Goal: Browse casually: Explore the website without a specific task or goal

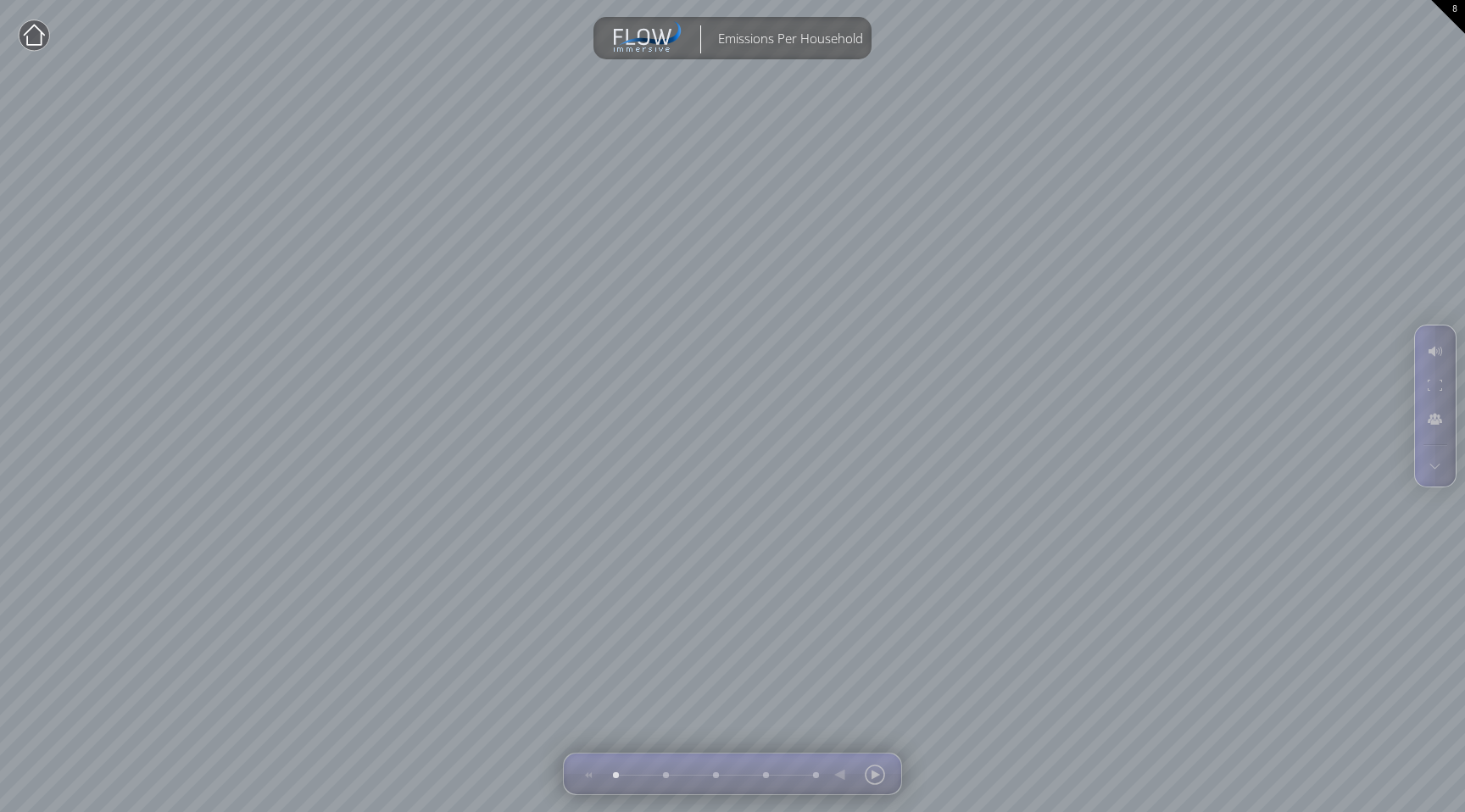
click at [39, 36] on circle at bounding box center [34, 35] width 31 height 31
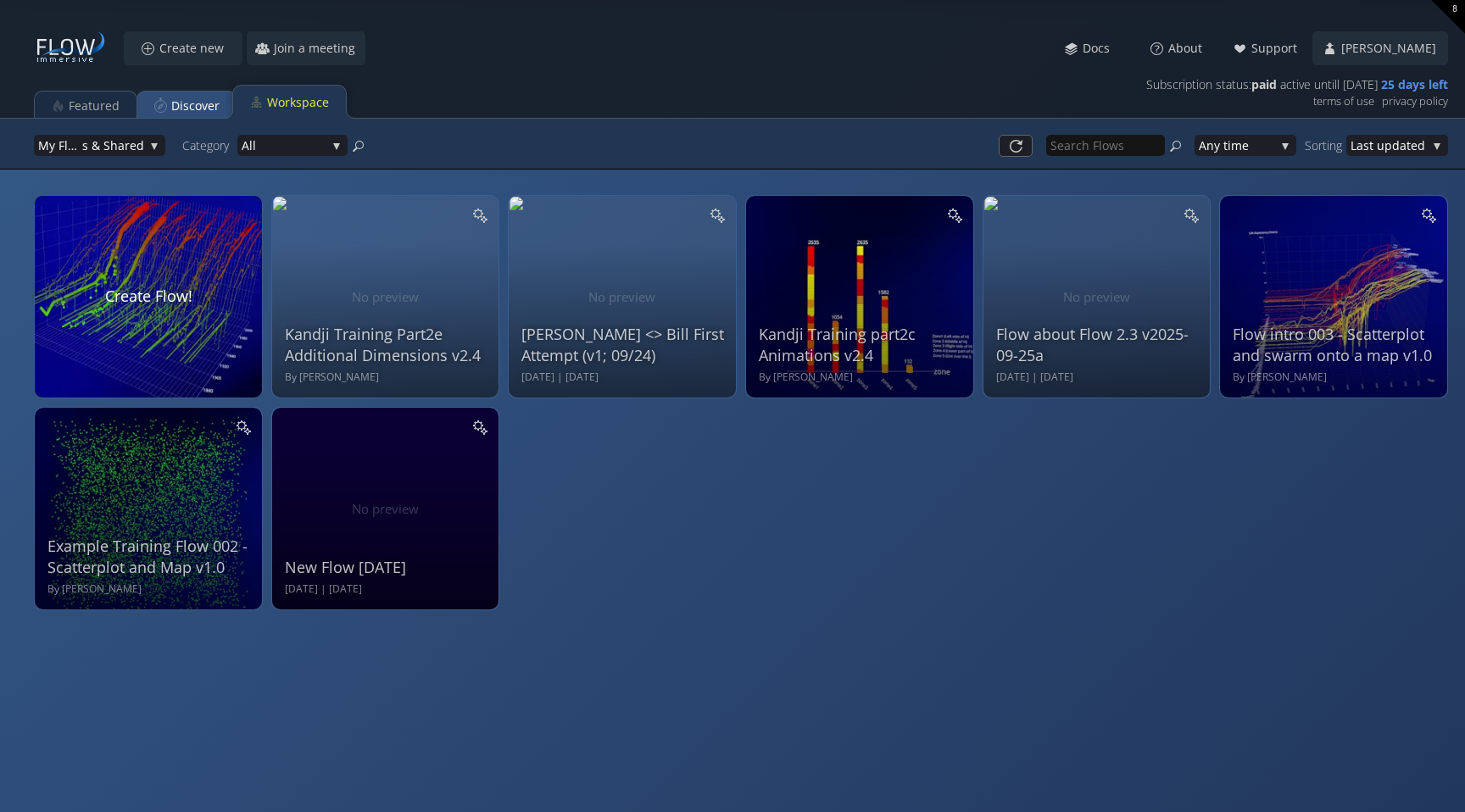
click at [209, 110] on div "Discover" at bounding box center [195, 106] width 49 height 33
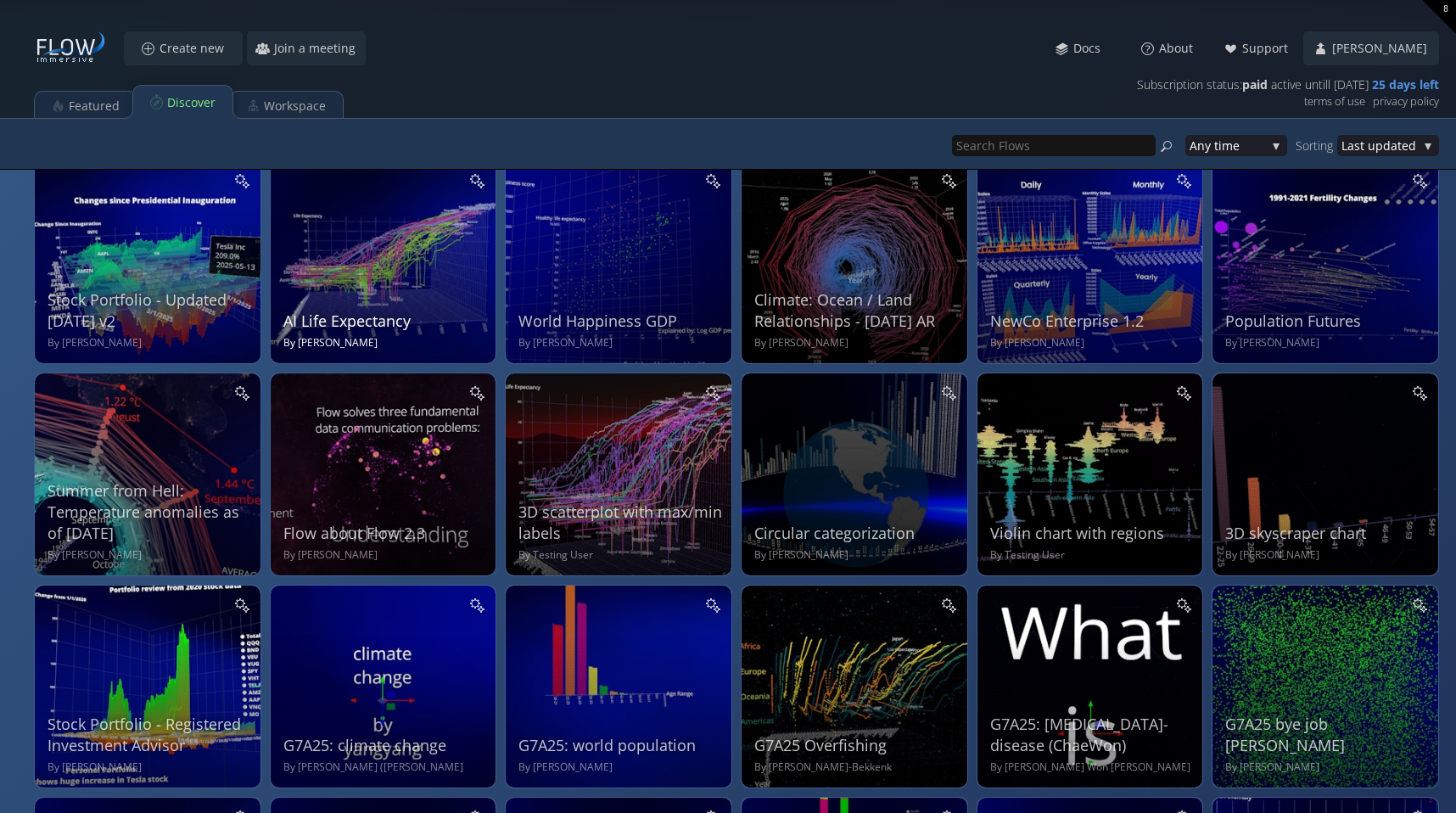
scroll to position [30, 0]
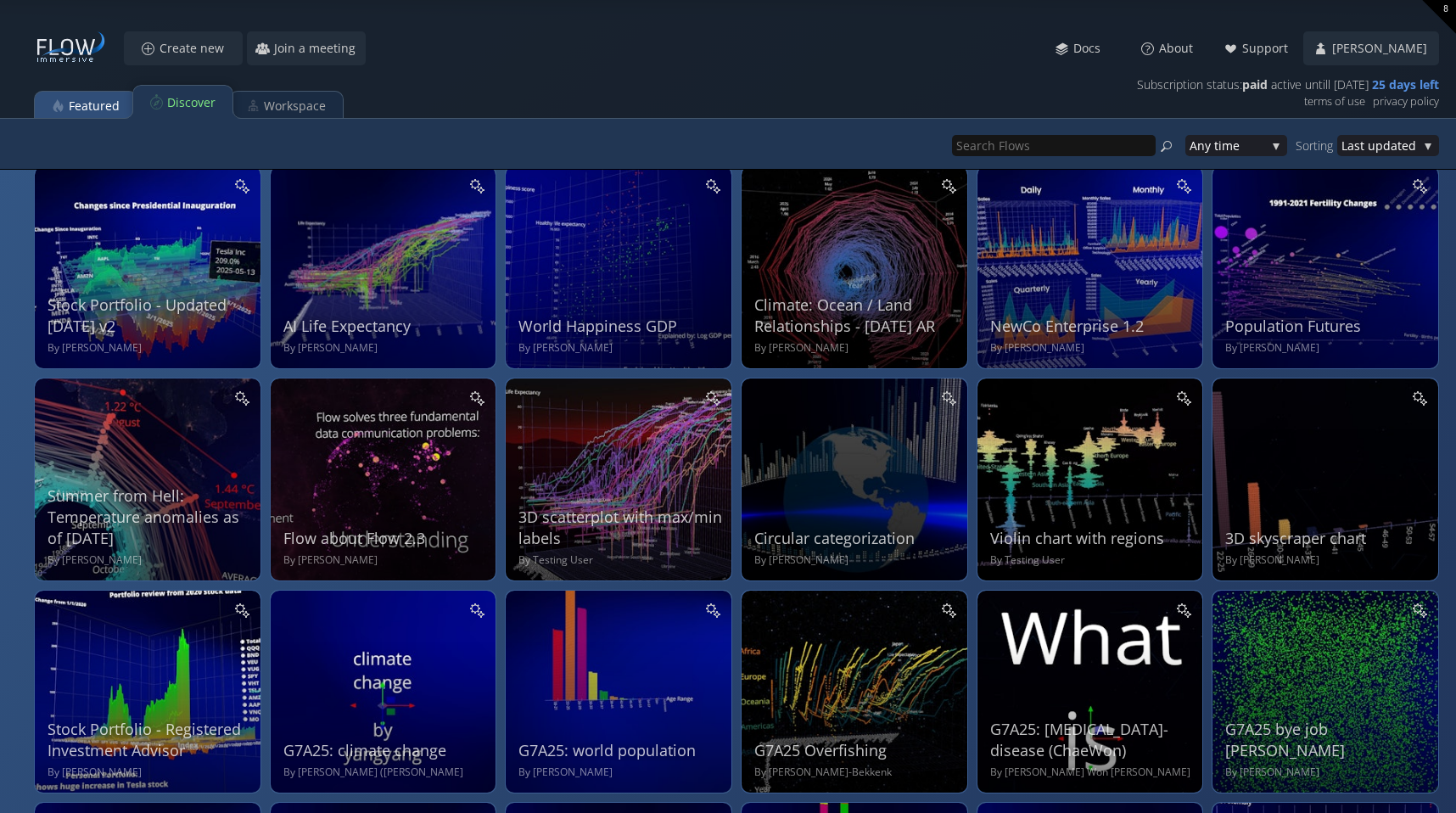
click at [107, 99] on div "Featured" at bounding box center [94, 106] width 51 height 33
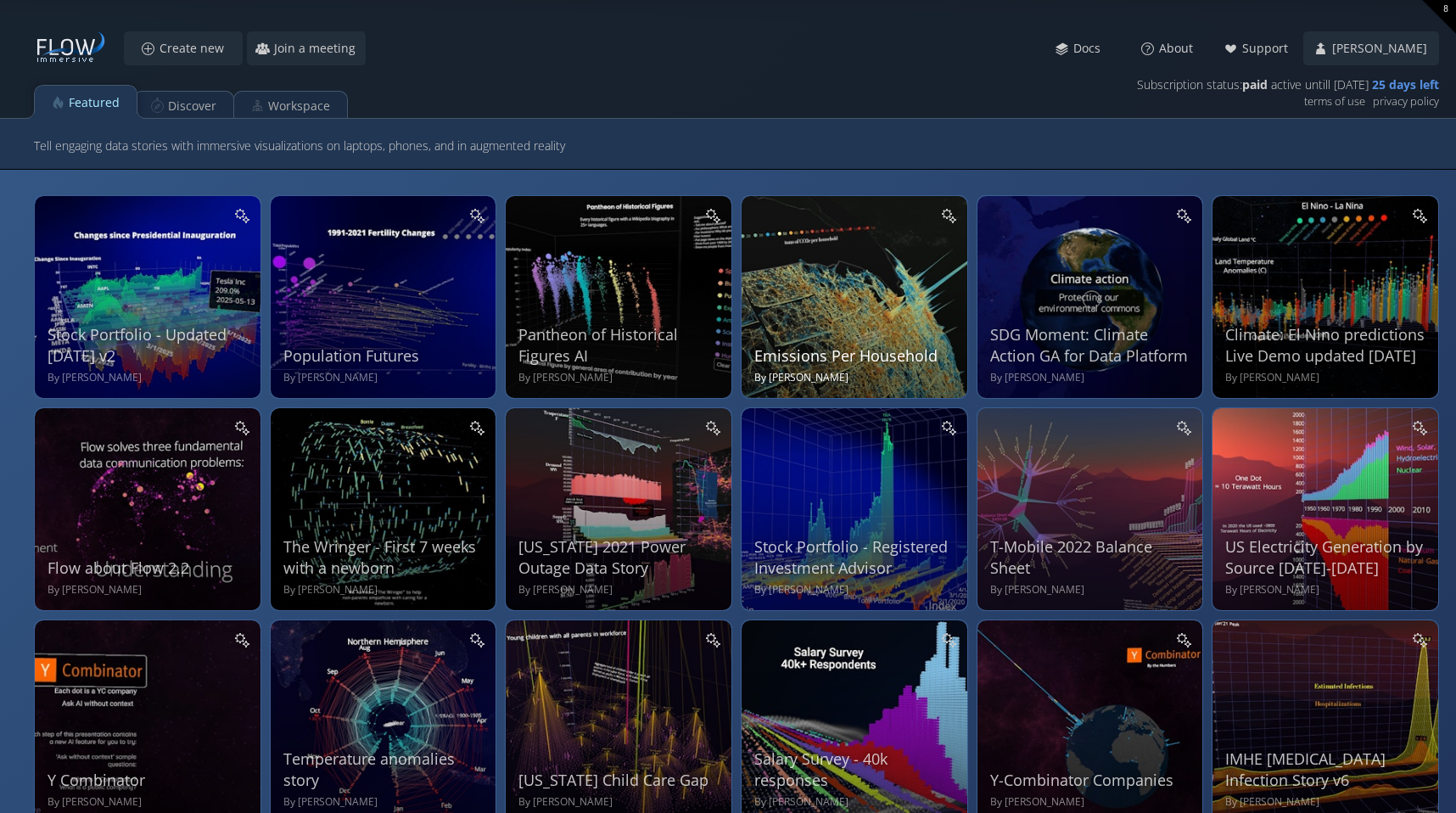
scroll to position [13, 0]
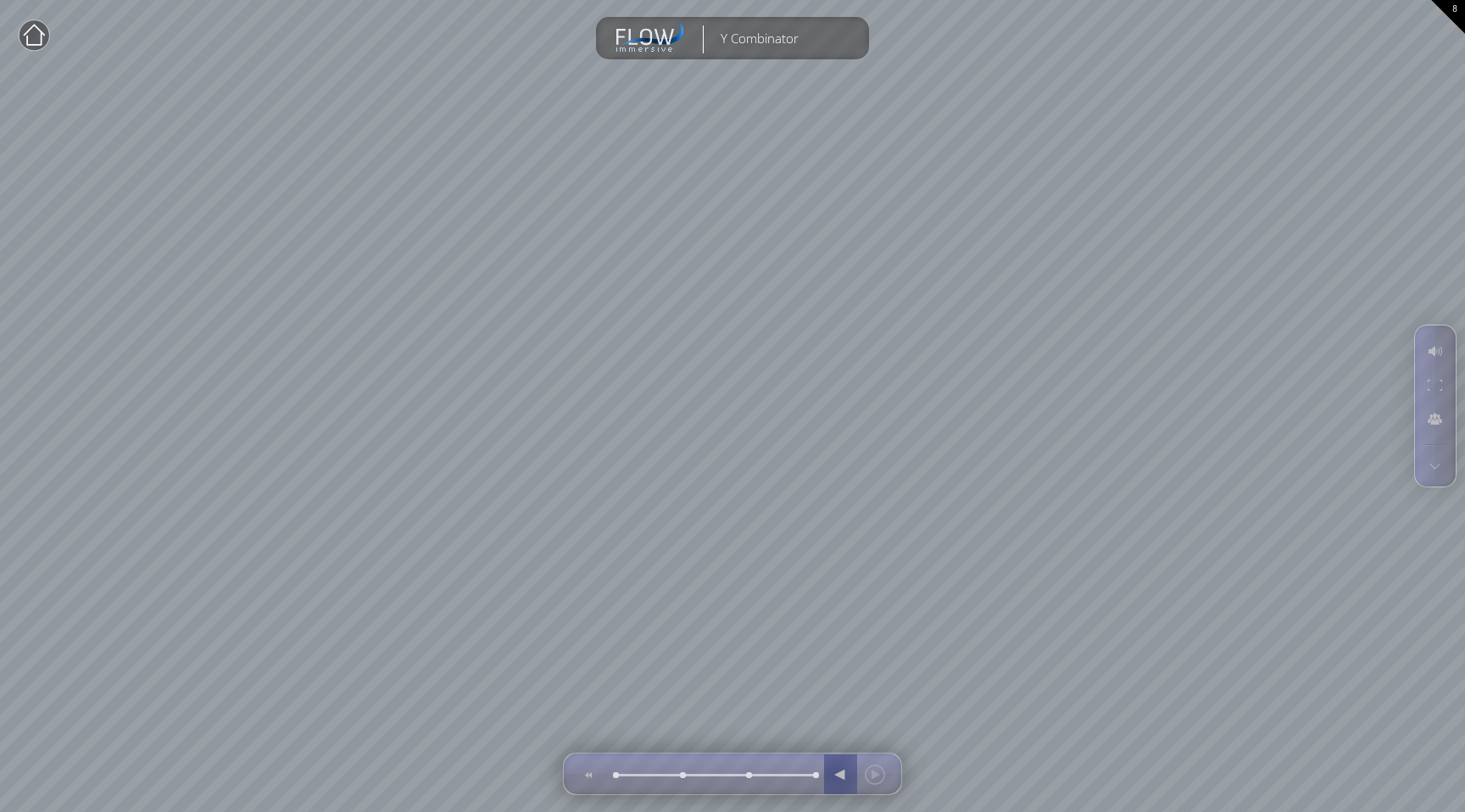
click at [837, 773] on div at bounding box center [840, 775] width 26 height 41
click at [873, 779] on div at bounding box center [875, 775] width 26 height 41
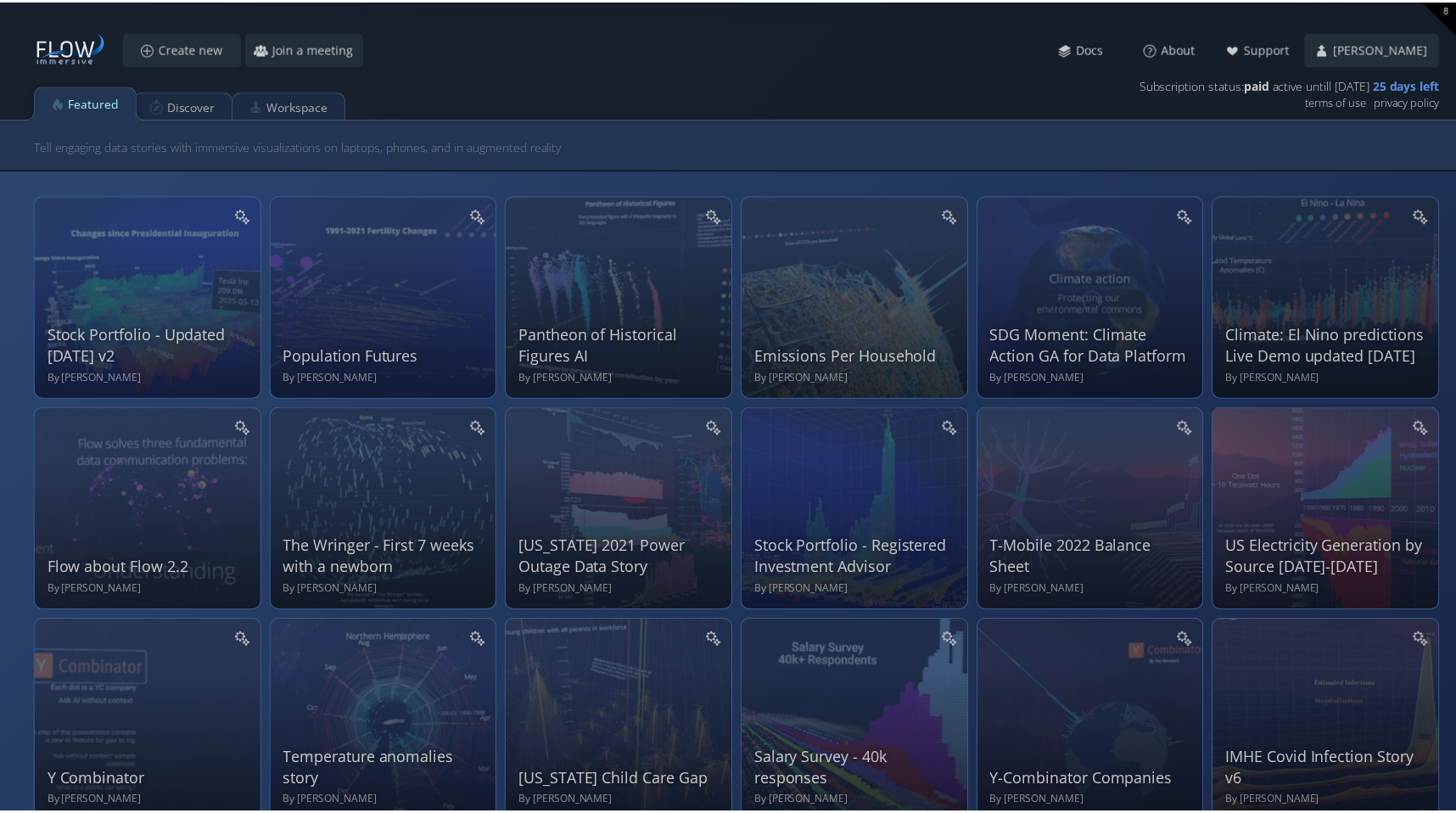
scroll to position [175, 0]
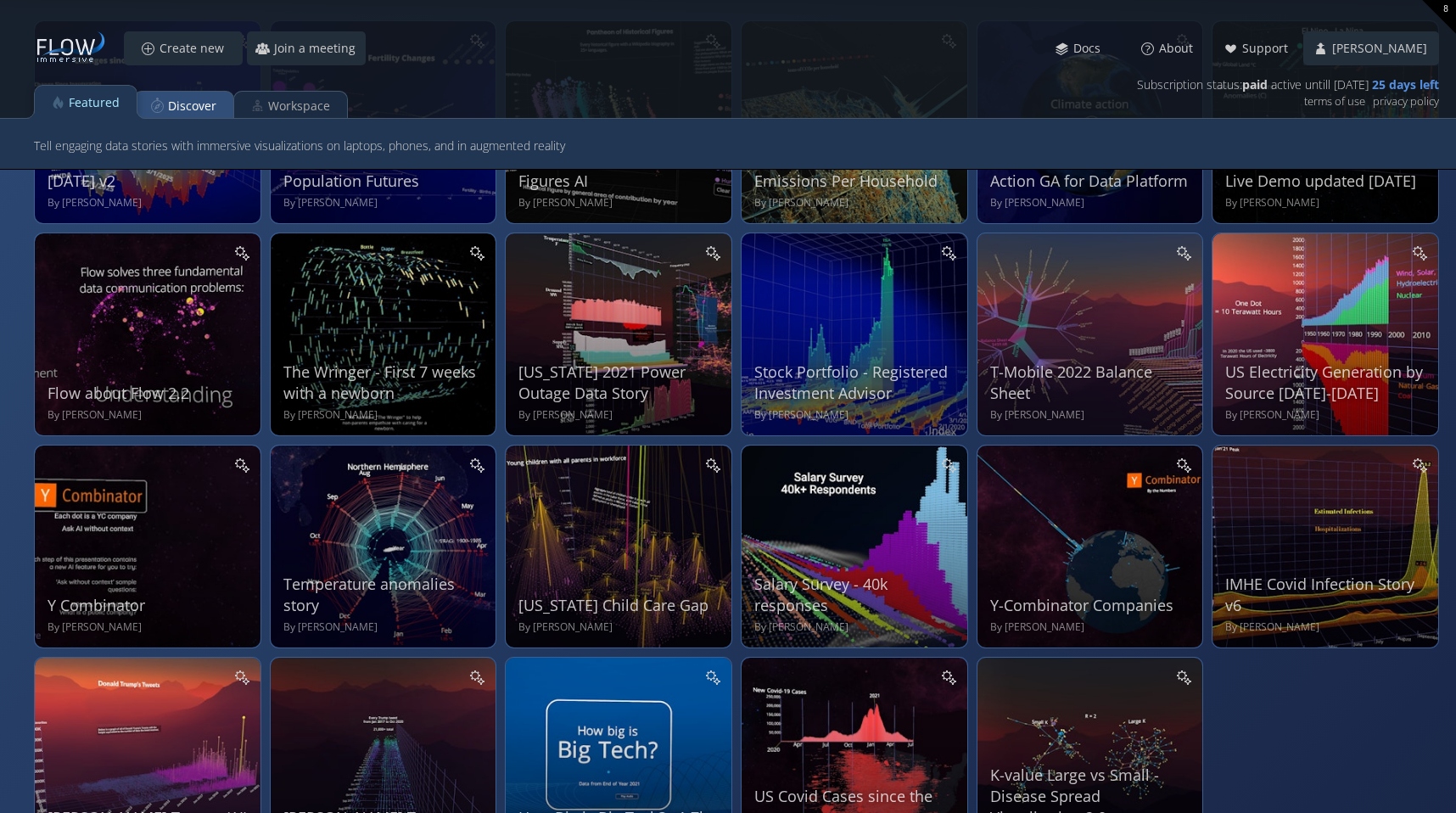
click at [205, 109] on div "Discover" at bounding box center [191, 106] width 49 height 33
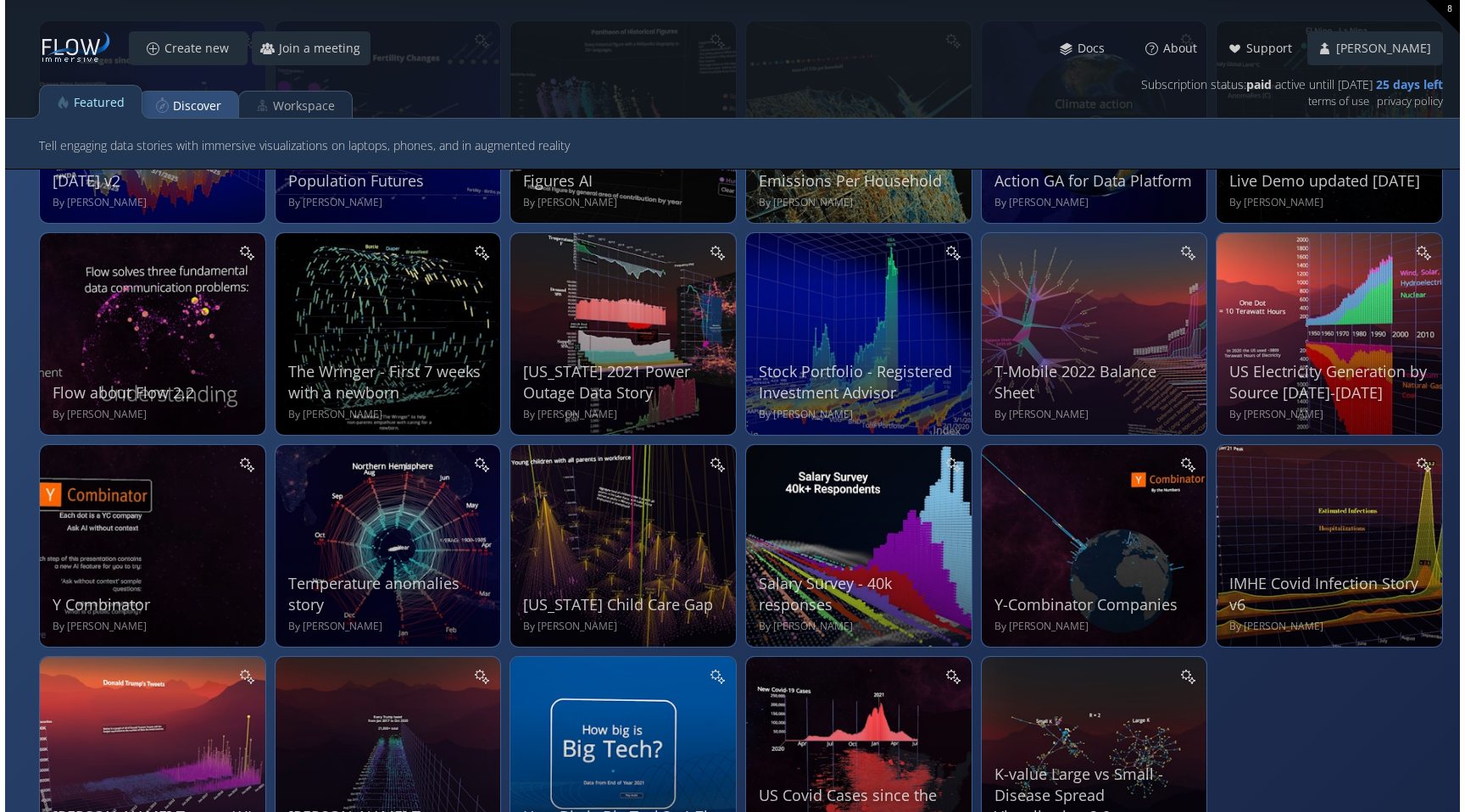
scroll to position [0, 0]
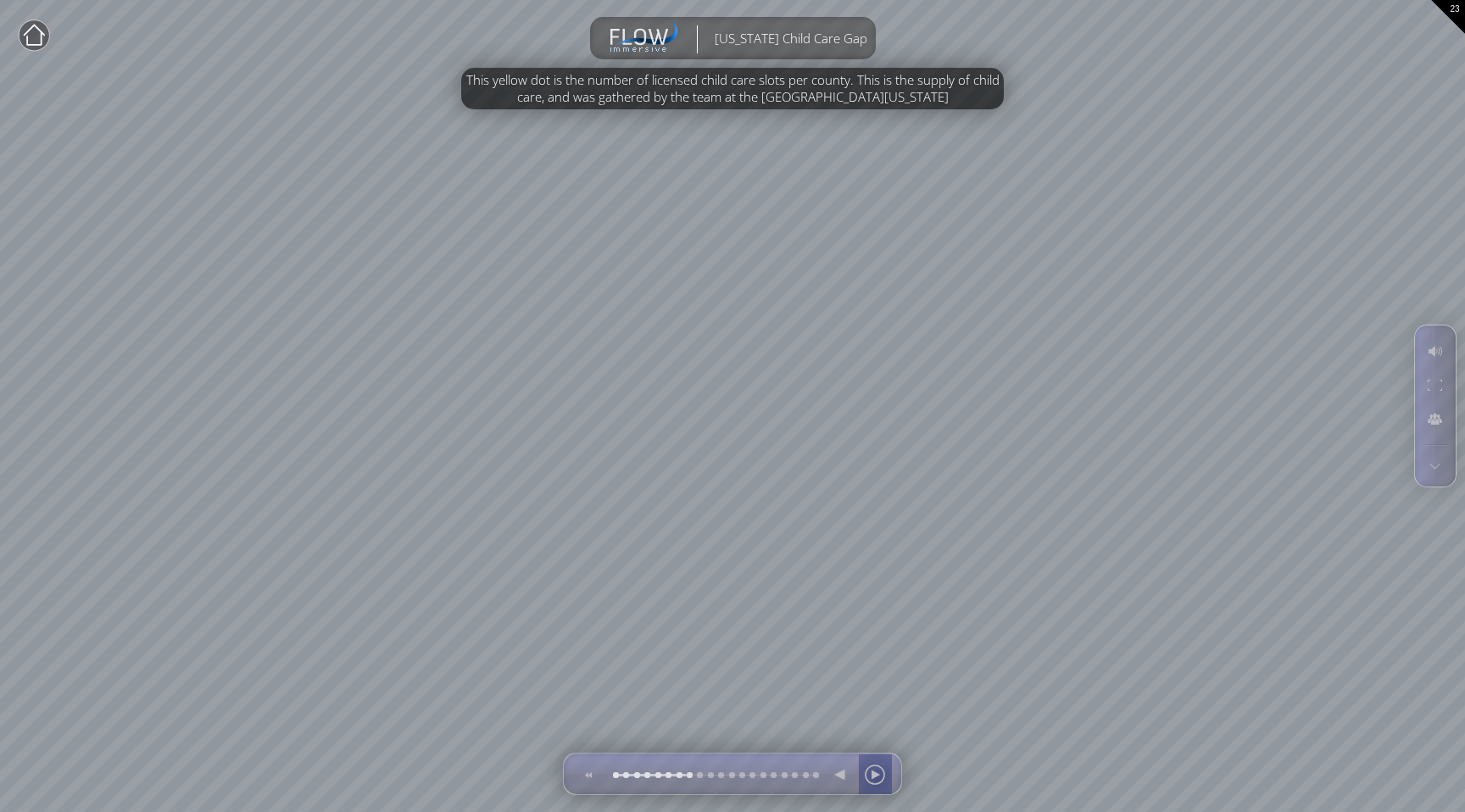
click at [877, 778] on div at bounding box center [875, 775] width 26 height 41
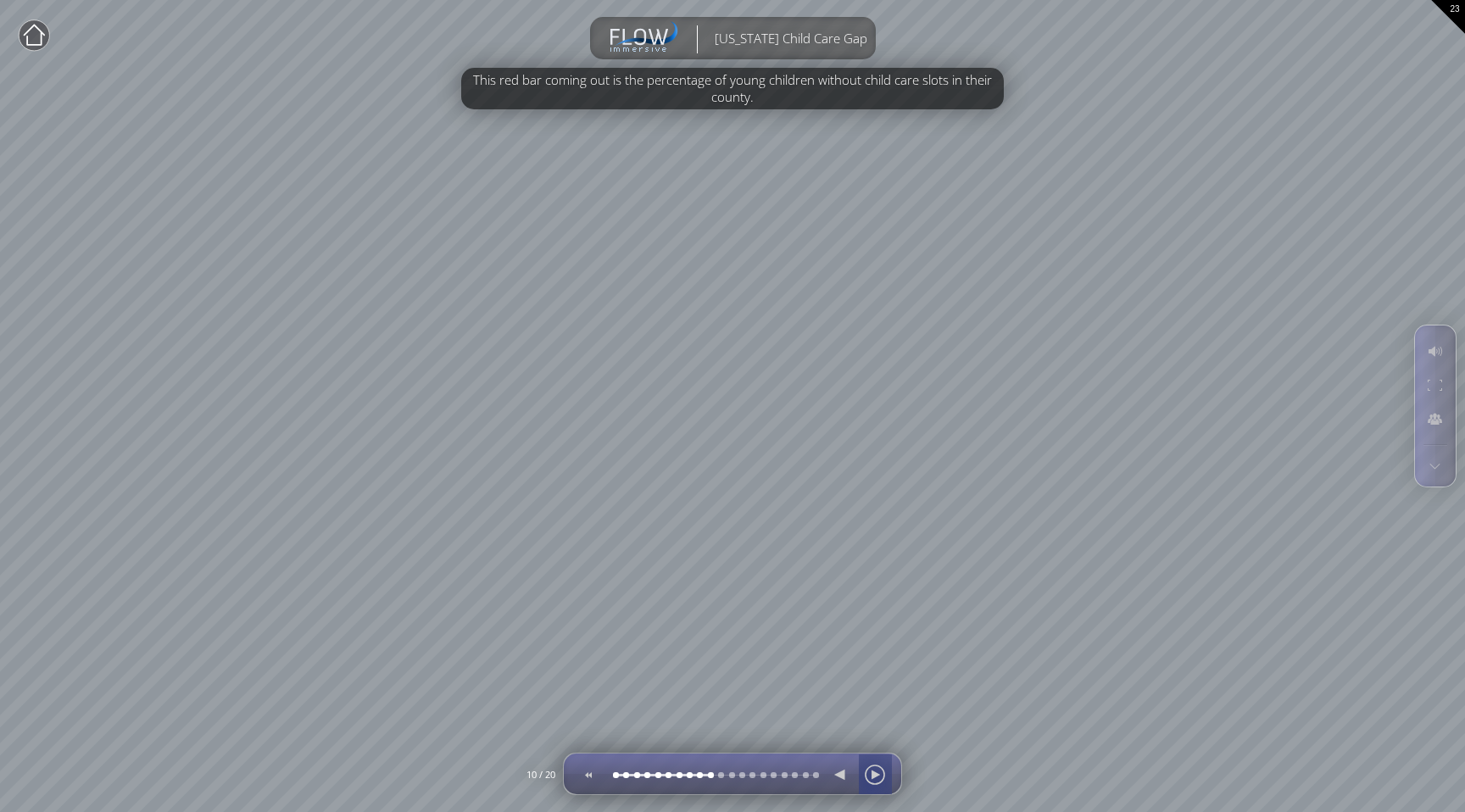
click at [872, 777] on div at bounding box center [875, 775] width 26 height 41
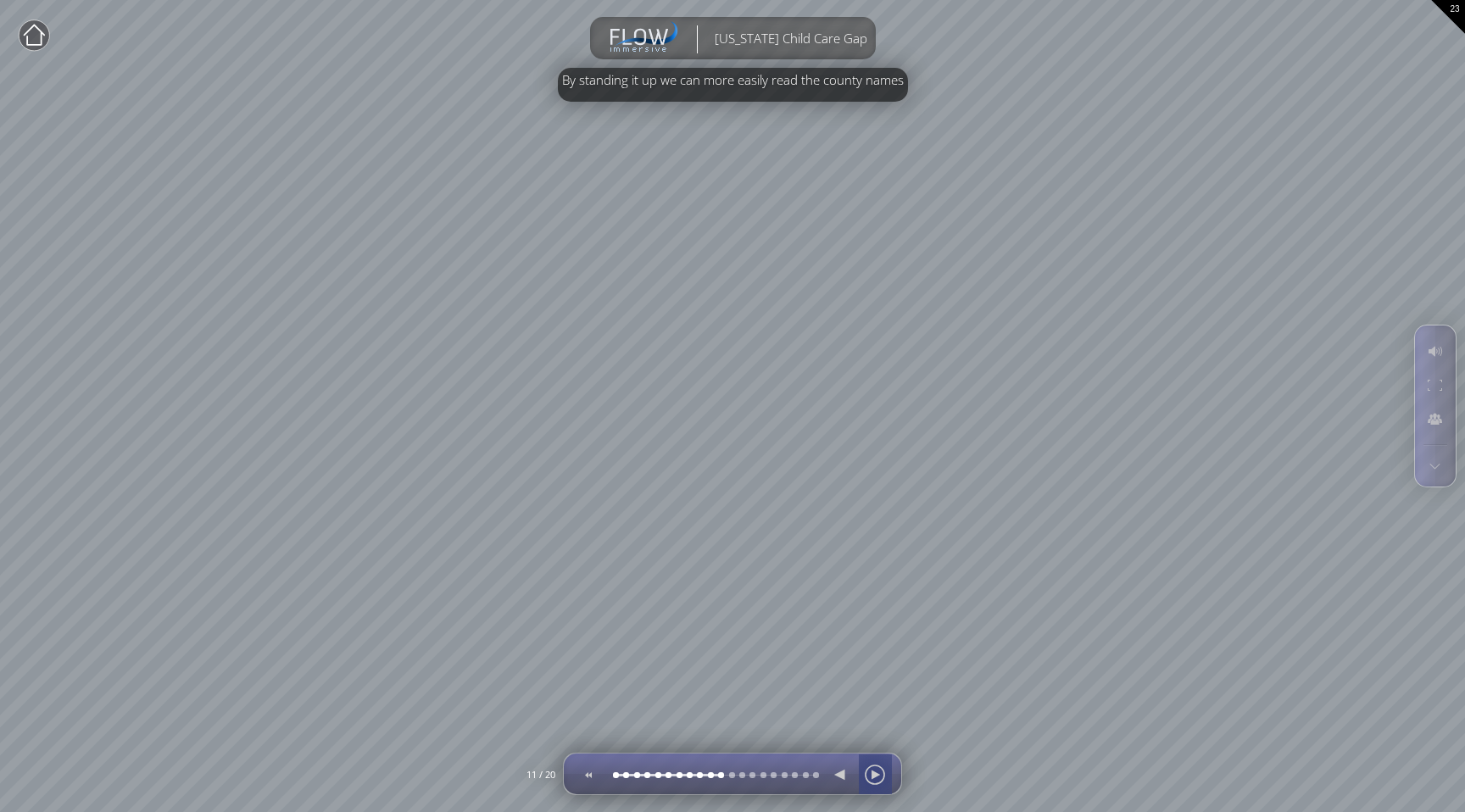
click at [872, 777] on div at bounding box center [875, 775] width 26 height 41
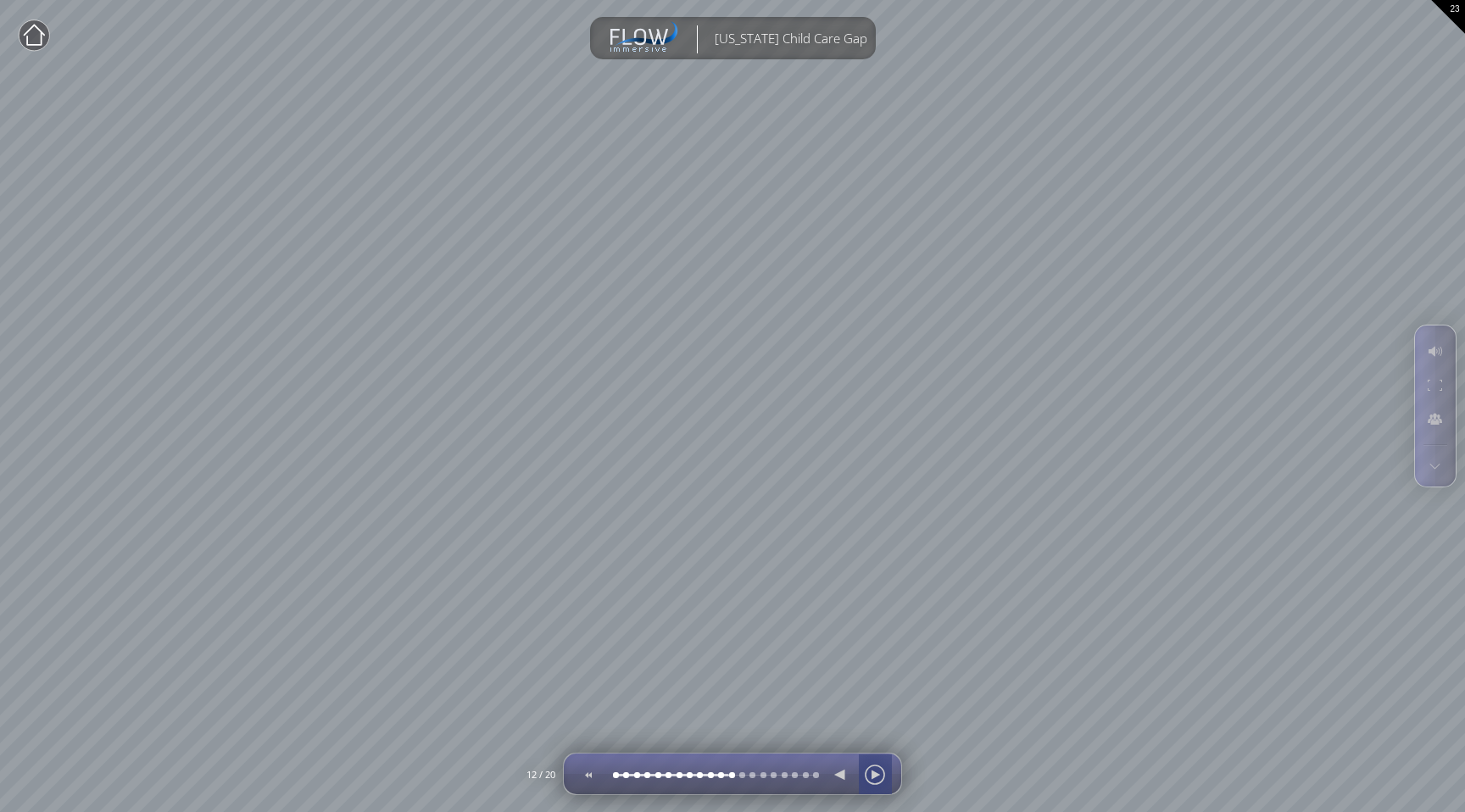
click at [872, 777] on div at bounding box center [875, 775] width 26 height 41
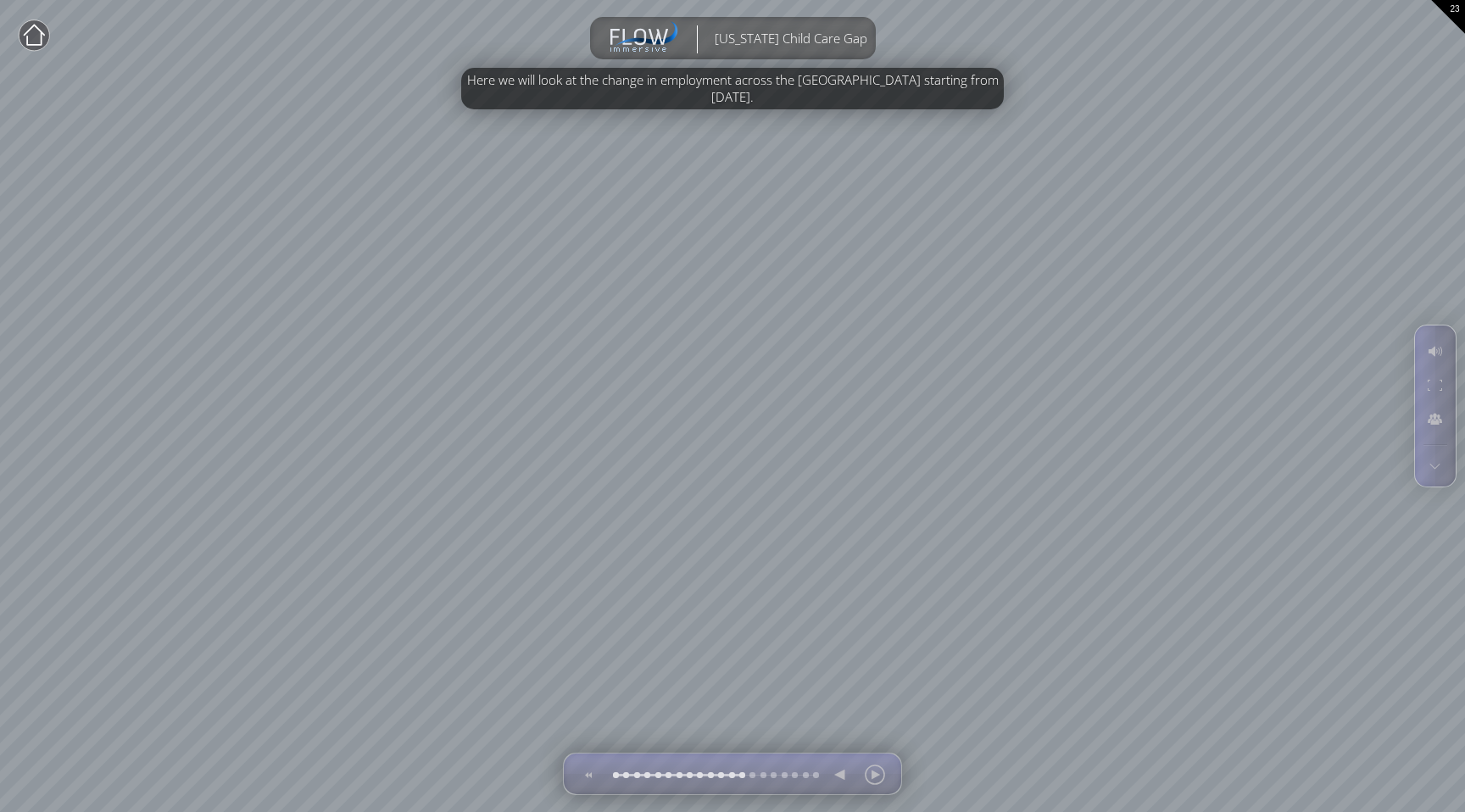
click at [35, 34] on circle at bounding box center [34, 35] width 31 height 31
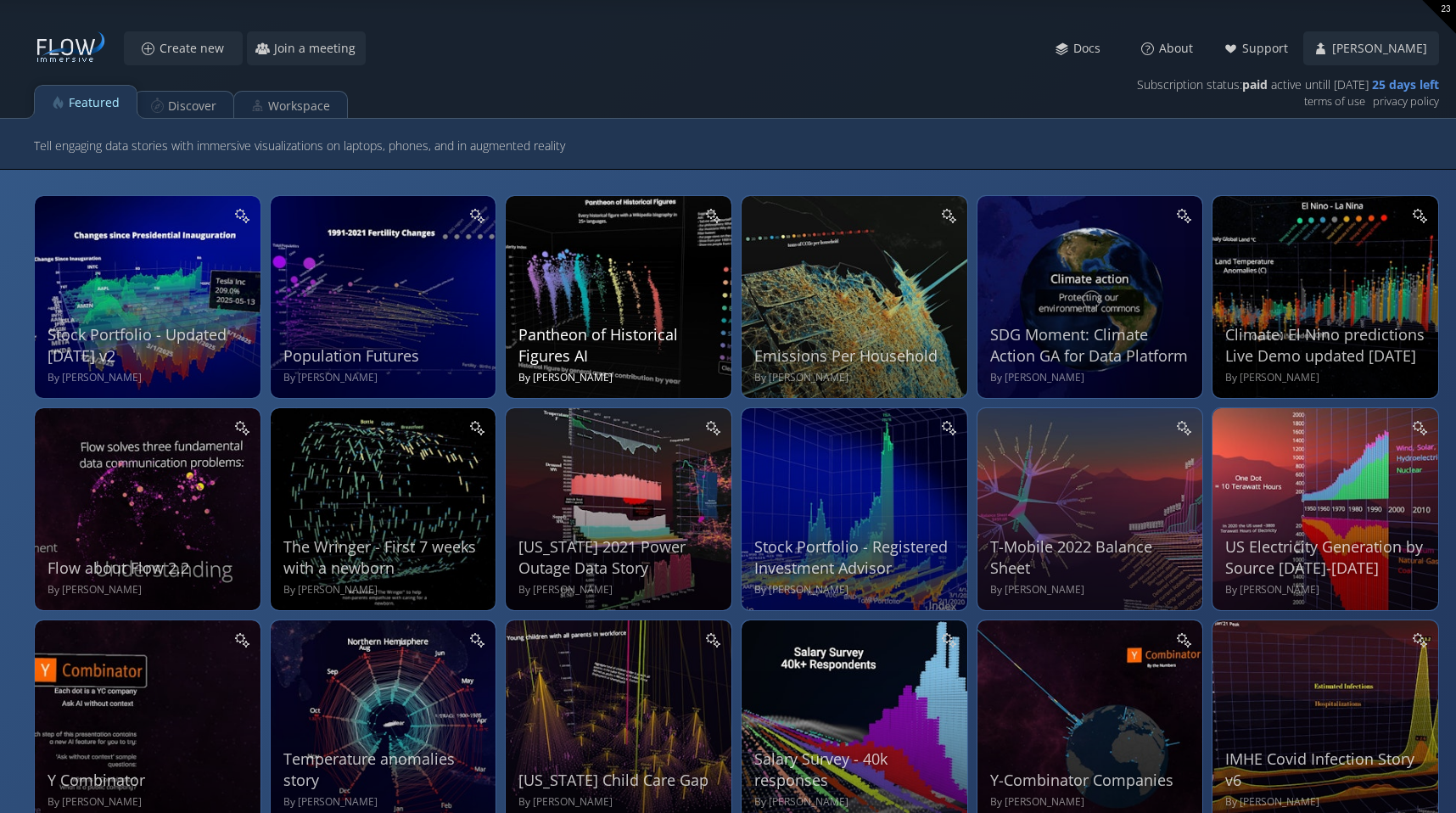
click at [608, 297] on div "Pantheon of Historical Figures AI By Jason Marsh" at bounding box center [620, 295] width 205 height 181
